Goal: Task Accomplishment & Management: Complete application form

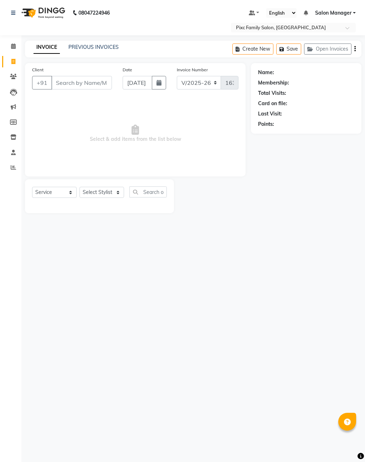
select select "3509"
select select "service"
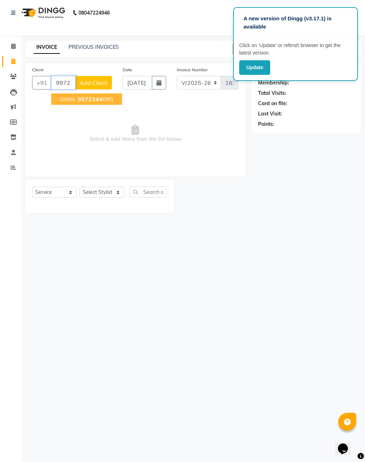
click at [95, 101] on span "9972344" at bounding box center [90, 99] width 25 height 7
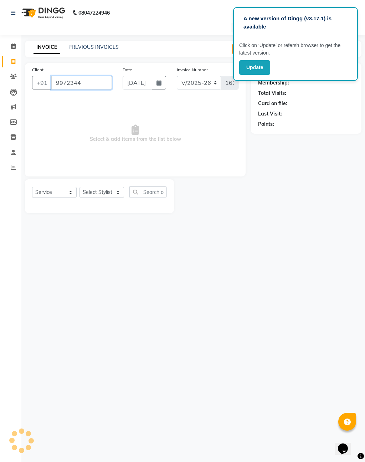
type input "9972344095"
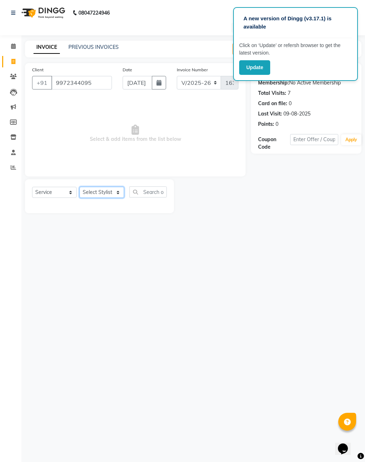
click at [108, 189] on select "Select Stylist [PERSON_NAME] [PERSON_NAME] [PERSON_NAME] Aparna P [PERSON_NAME]…" at bounding box center [102, 192] width 45 height 11
select select "39023"
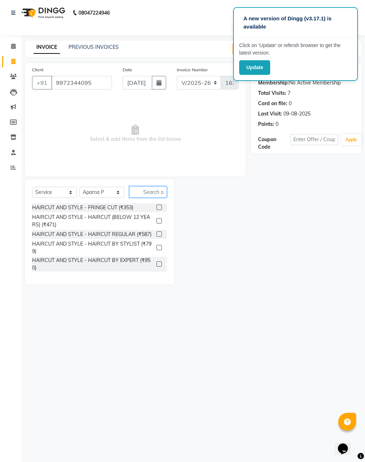
click at [154, 187] on input "text" at bounding box center [147, 192] width 37 height 11
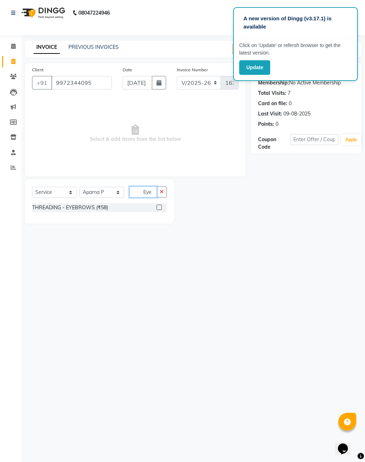
type input "Eye"
click at [163, 204] on div at bounding box center [162, 207] width 10 height 9
click at [159, 205] on label at bounding box center [159, 207] width 5 height 5
click at [159, 205] on input "checkbox" at bounding box center [159, 207] width 5 height 5
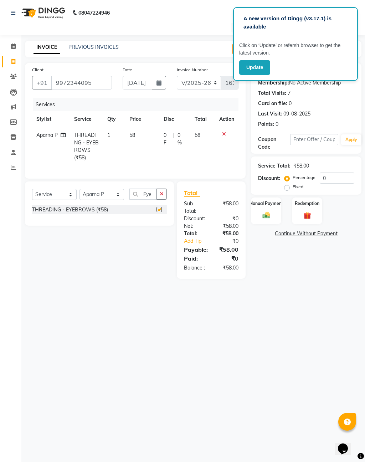
checkbox input "false"
click at [163, 193] on icon "button" at bounding box center [162, 194] width 4 height 5
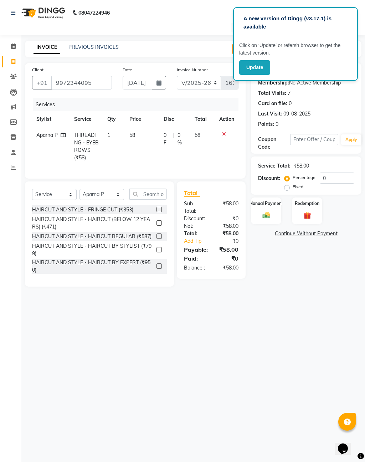
click at [271, 218] on img at bounding box center [266, 215] width 12 height 9
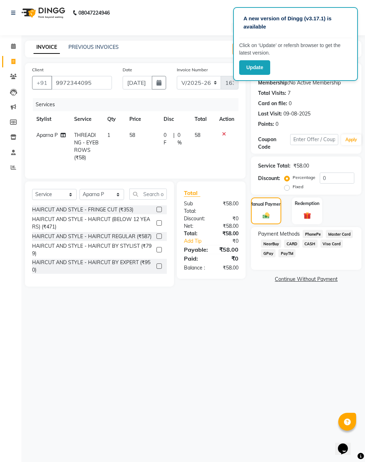
click at [314, 248] on span "CASH" at bounding box center [310, 244] width 15 height 8
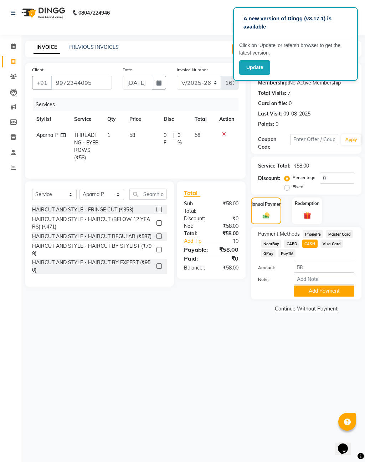
click at [294, 247] on span "CARD" at bounding box center [291, 244] width 15 height 8
click at [334, 293] on button "Add Payment" at bounding box center [324, 291] width 61 height 11
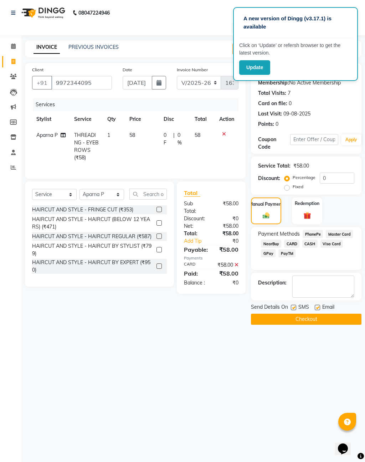
click at [327, 322] on button "Checkout" at bounding box center [306, 319] width 111 height 11
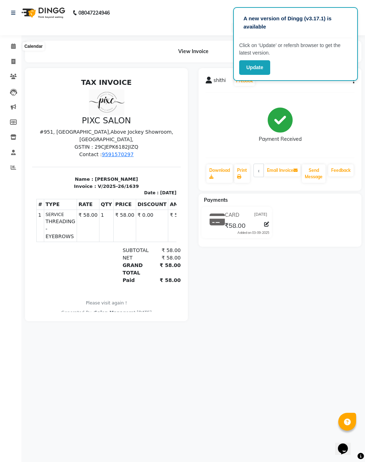
click at [15, 47] on icon at bounding box center [13, 46] width 5 height 5
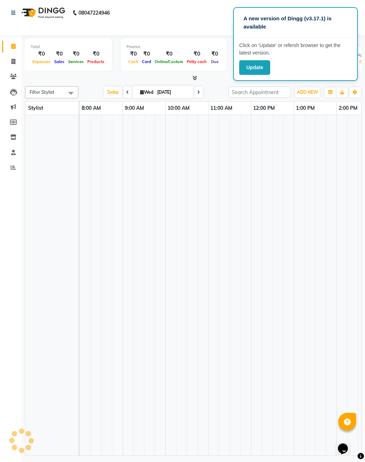
click at [168, 91] on input "[DATE]" at bounding box center [173, 92] width 36 height 11
select select "9"
select select "2025"
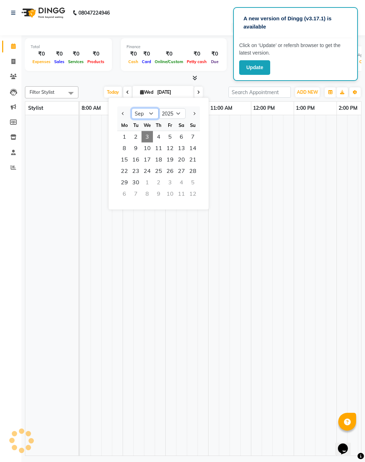
click at [149, 113] on select "Jan Feb Mar Apr May Jun [DATE] Aug Sep Oct Nov Dec" at bounding box center [145, 113] width 27 height 11
select select "8"
click at [169, 147] on span "8" at bounding box center [169, 148] width 11 height 11
type input "08-08-2025"
